Goal: Use online tool/utility: Utilize a website feature to perform a specific function

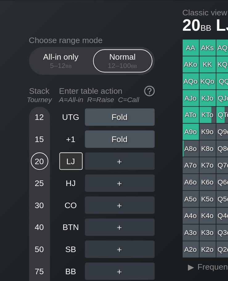
scroll to position [15, 0]
click at [23, 116] on div "40" at bounding box center [20, 120] width 9 height 9
click at [39, 116] on div "BTN" at bounding box center [37, 120] width 12 height 9
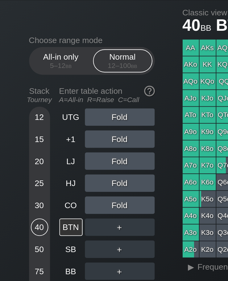
scroll to position [15, 0]
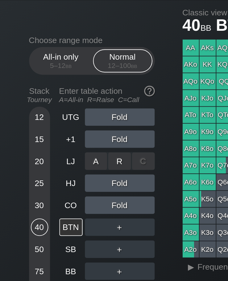
click at [67, 81] on div "R ✕" at bounding box center [63, 85] width 12 height 9
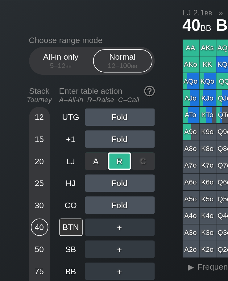
scroll to position [15, 14]
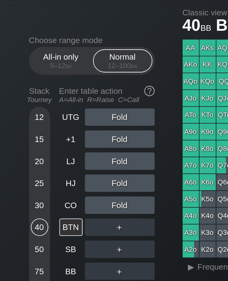
click at [31, 81] on div "LJ" at bounding box center [37, 85] width 12 height 9
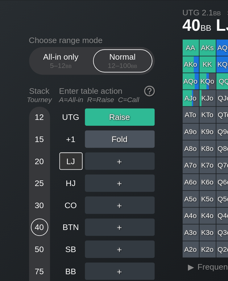
scroll to position [15, 0]
click at [41, 104] on div "CO" at bounding box center [37, 108] width 12 height 9
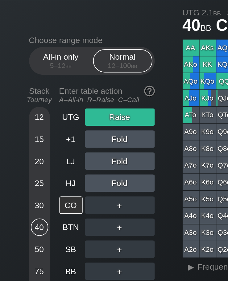
scroll to position [15, 30]
click at [31, 81] on div "LJ" at bounding box center [37, 85] width 12 height 9
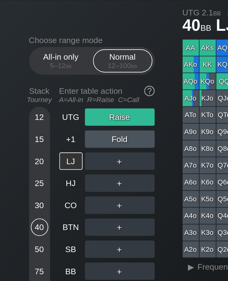
scroll to position [15, 0]
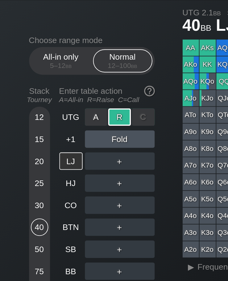
click at [61, 58] on div "R ✕" at bounding box center [63, 62] width 12 height 9
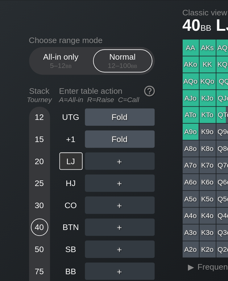
click at [40, 116] on div "BTN" at bounding box center [37, 120] width 12 height 9
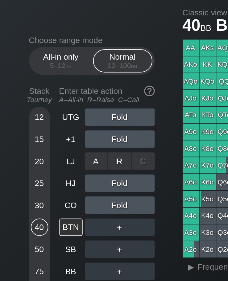
click at [64, 81] on div "R ✕" at bounding box center [63, 85] width 12 height 9
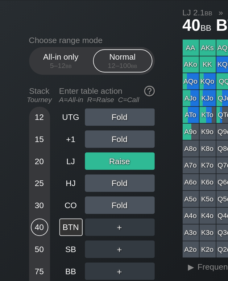
scroll to position [15, 0]
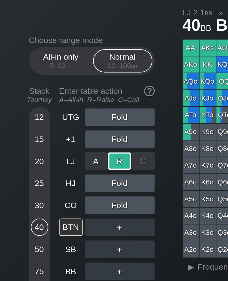
click at [65, 81] on div "R ✕" at bounding box center [63, 85] width 12 height 9
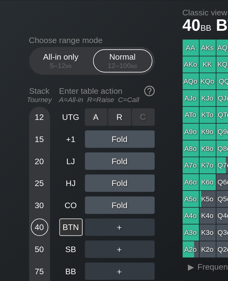
click at [61, 58] on div "R ✕" at bounding box center [63, 62] width 12 height 9
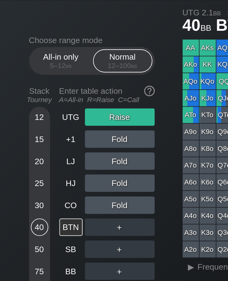
click at [36, 81] on div "LJ" at bounding box center [37, 85] width 12 height 9
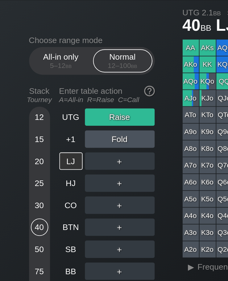
scroll to position [15, 94]
